Goal: Information Seeking & Learning: Learn about a topic

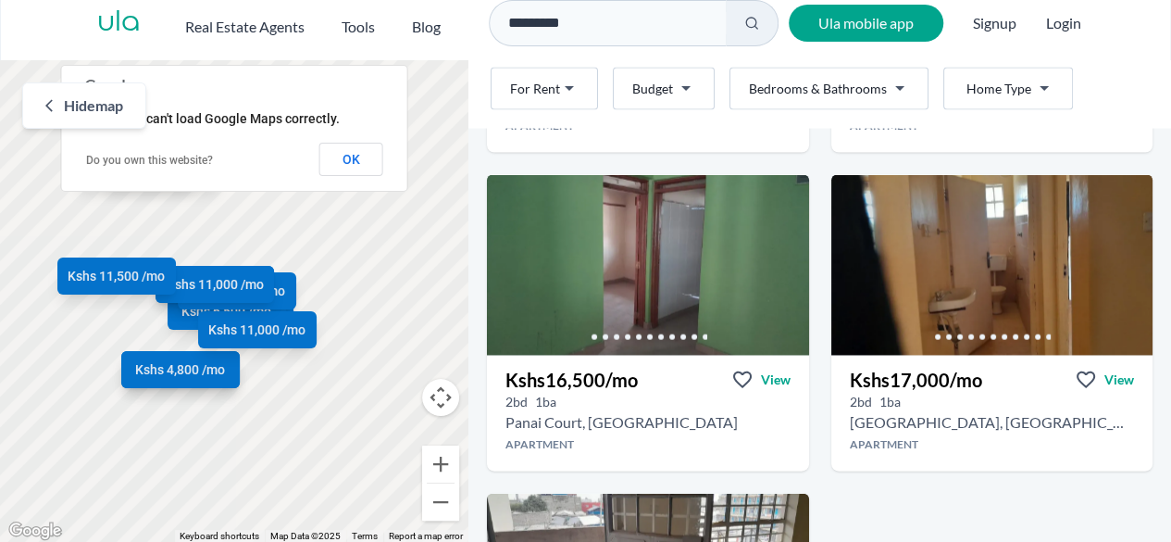
scroll to position [1973, 0]
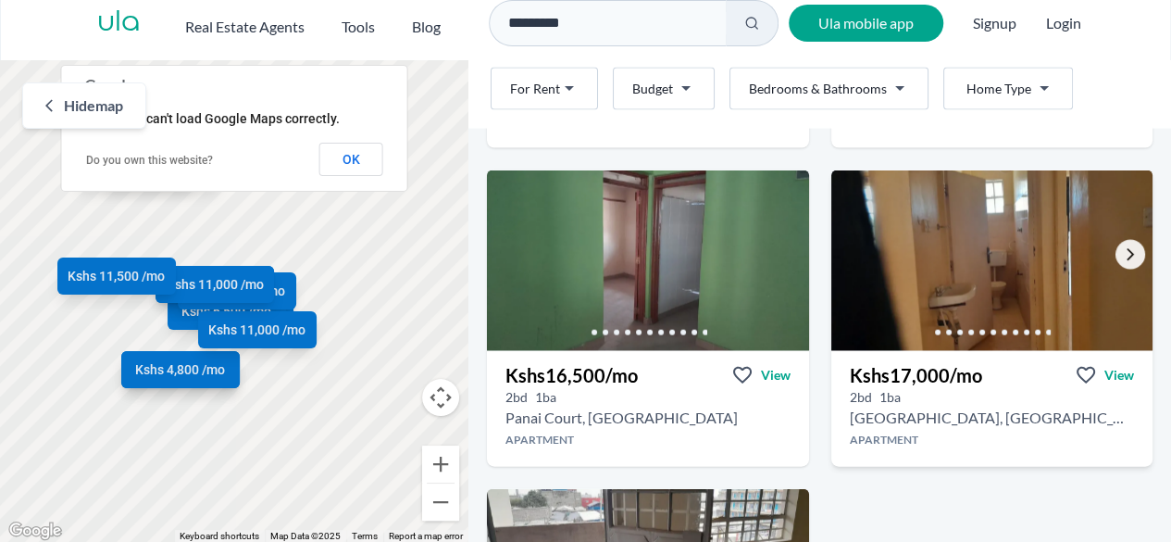
click at [1123, 256] on icon "Go to the next property image" at bounding box center [1130, 254] width 15 height 15
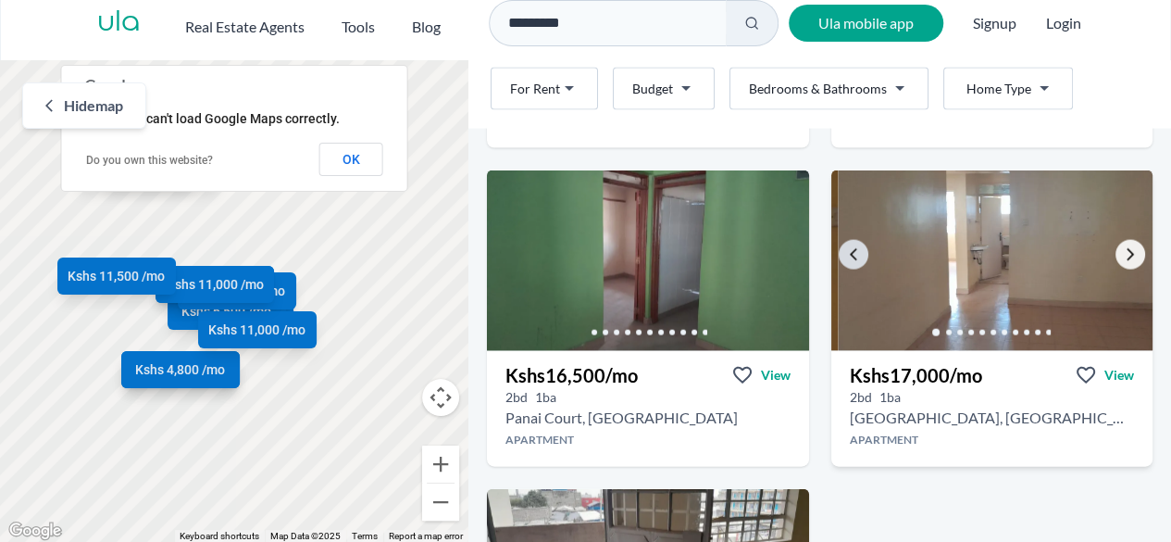
click at [1123, 256] on icon "Go to the next property image" at bounding box center [1130, 254] width 15 height 15
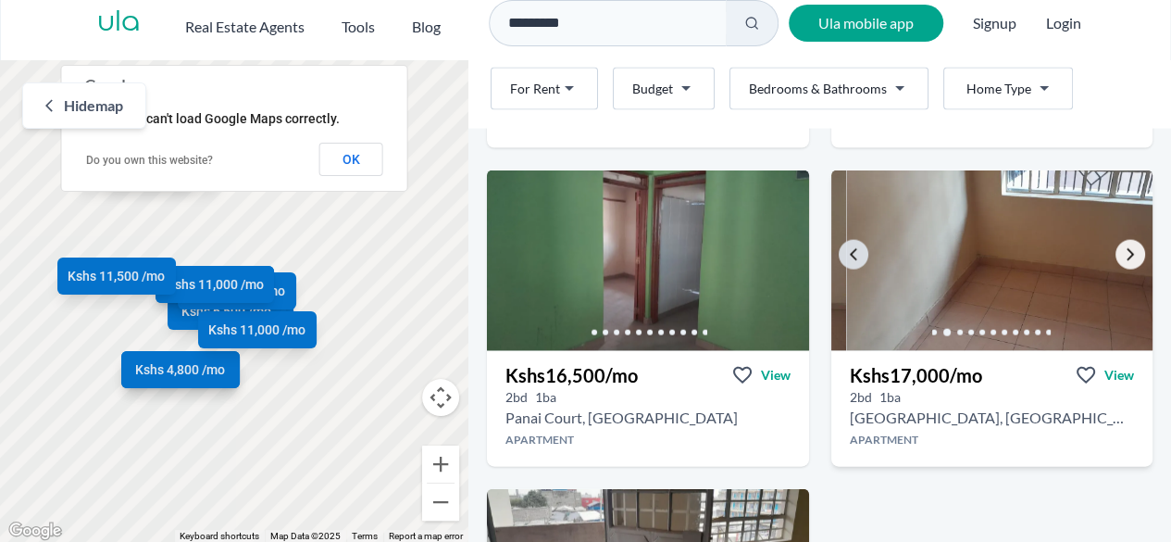
click at [1123, 256] on icon "Go to the next property image" at bounding box center [1130, 254] width 15 height 15
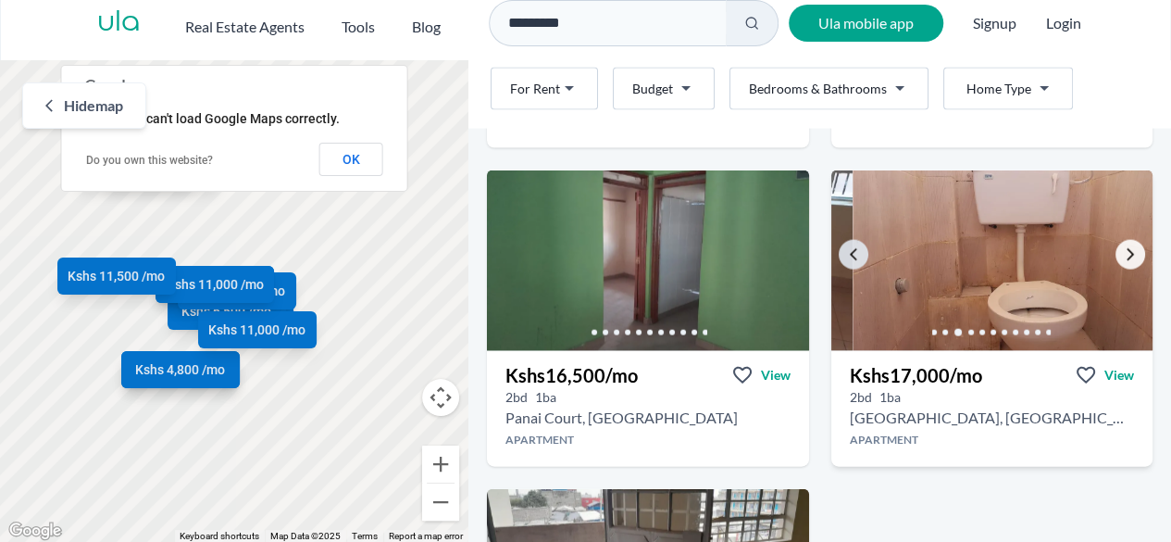
click at [1123, 256] on icon "Go to the next property image" at bounding box center [1130, 254] width 15 height 15
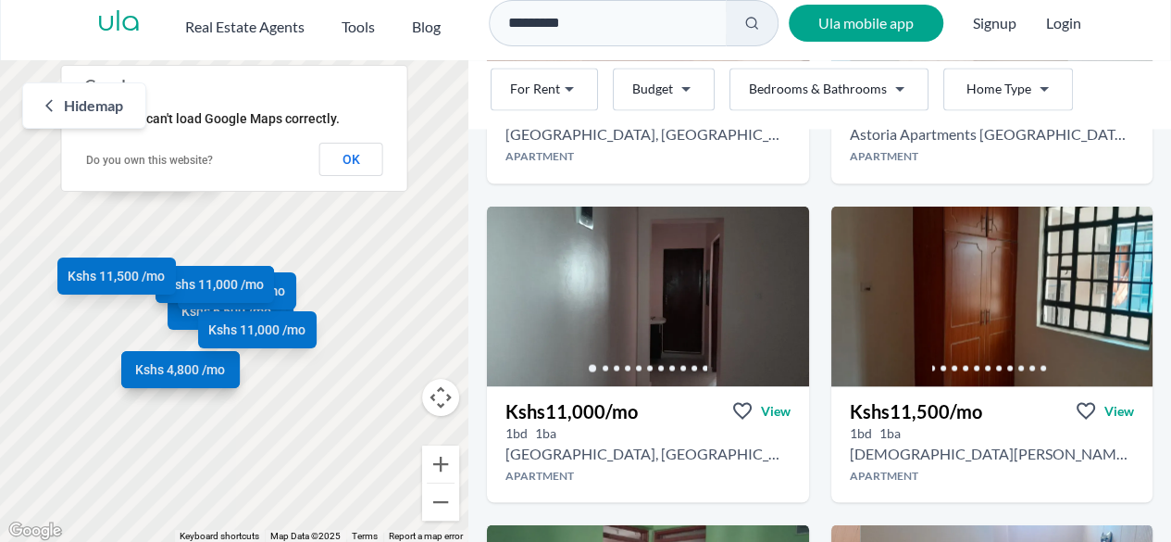
scroll to position [1605, 0]
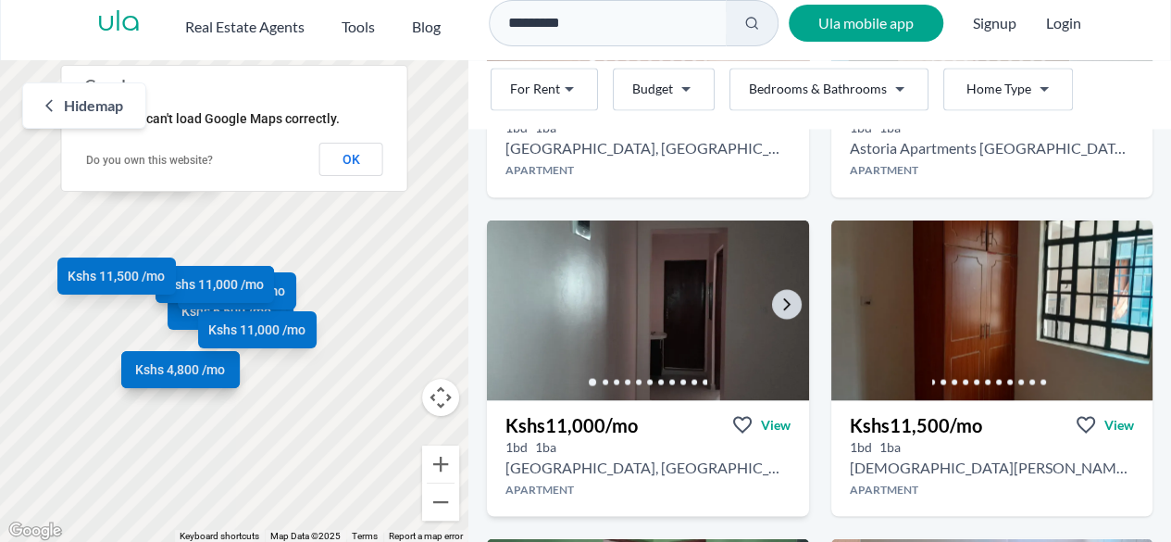
click at [778, 318] on img at bounding box center [648, 310] width 338 height 190
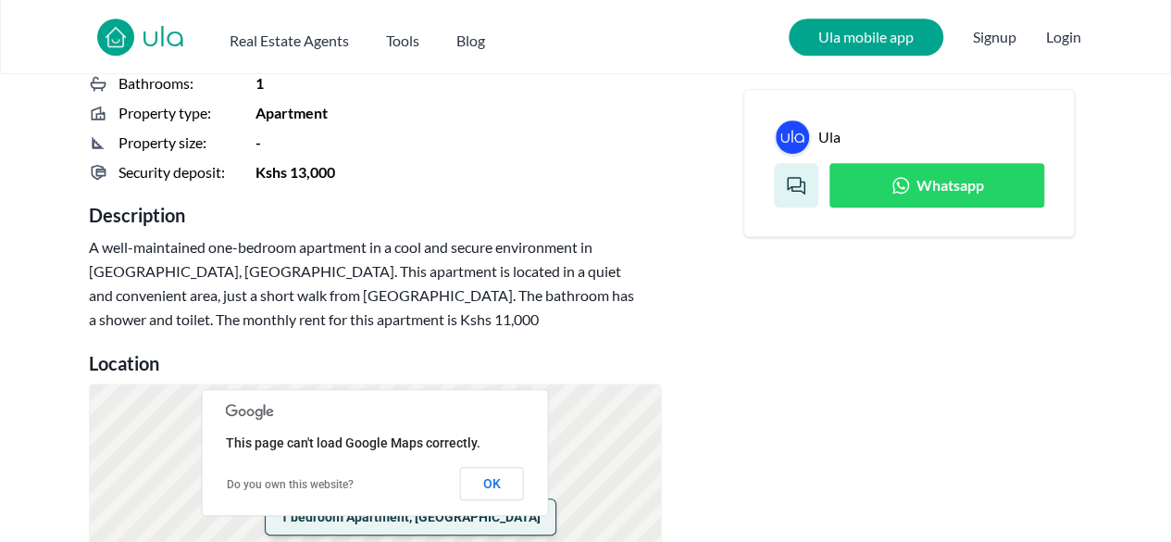
scroll to position [592, 0]
